Goal: Navigation & Orientation: Understand site structure

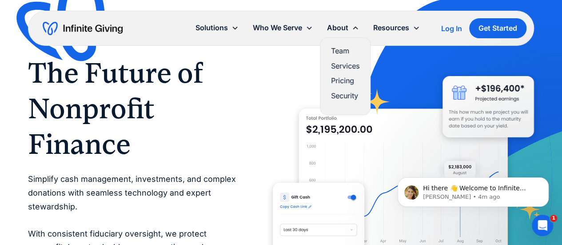
click at [331, 50] on link "Team" at bounding box center [345, 51] width 28 height 12
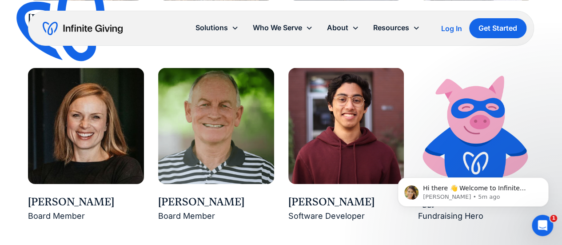
scroll to position [1304, 0]
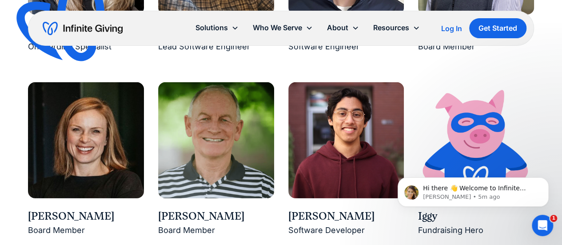
click at [199, 214] on div "Jay Love" at bounding box center [216, 216] width 116 height 15
drag, startPoint x: 197, startPoint y: 216, endPoint x: 153, endPoint y: 215, distance: 44.5
copy div "Jay Love"
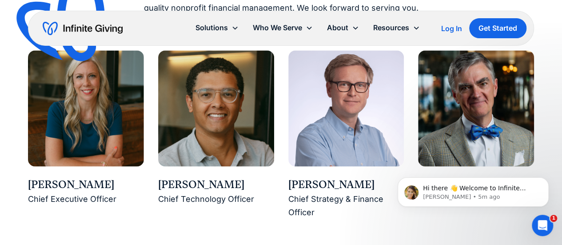
scroll to position [771, 0]
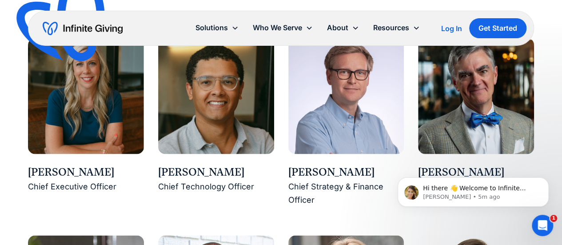
drag, startPoint x: 106, startPoint y: 173, endPoint x: 14, endPoint y: 174, distance: 92.0
copy div "Karen Houghton"
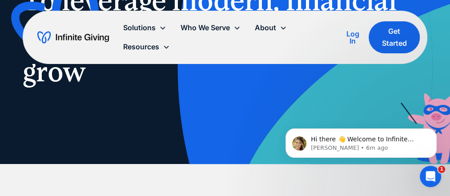
scroll to position [0, 0]
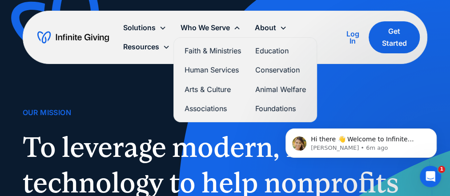
click at [225, 67] on link "Human Services" at bounding box center [213, 70] width 56 height 12
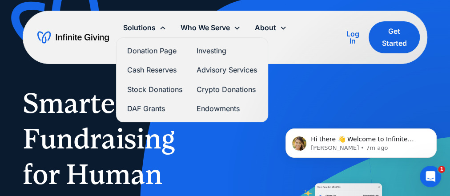
click at [153, 50] on link "Donation Page" at bounding box center [154, 51] width 55 height 12
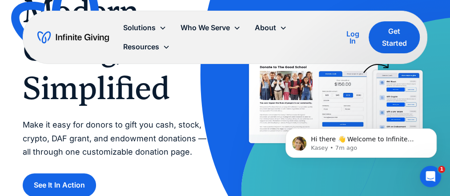
scroll to position [95, 0]
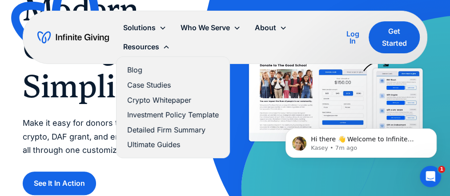
click at [157, 82] on link "Case Studies" at bounding box center [173, 85] width 92 height 12
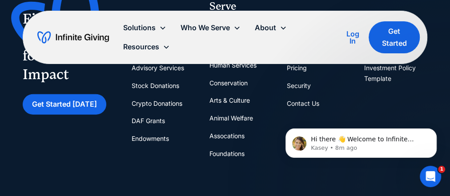
scroll to position [1281, 0]
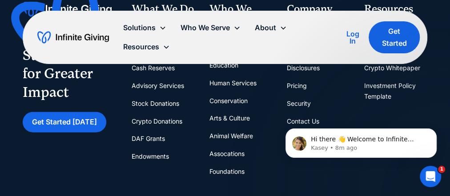
click at [162, 101] on link "Stock Donations" at bounding box center [156, 104] width 48 height 18
